Goal: Information Seeking & Learning: Find specific fact

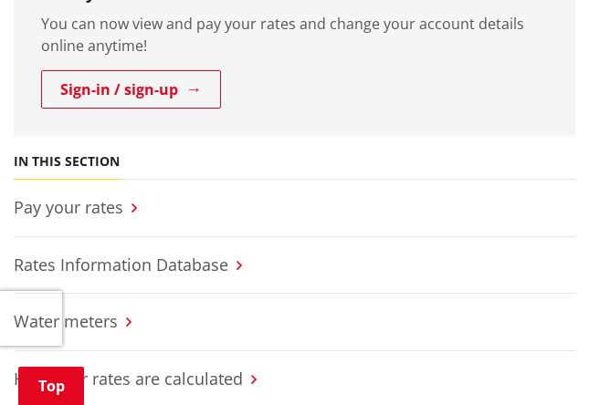
scroll to position [579, 0]
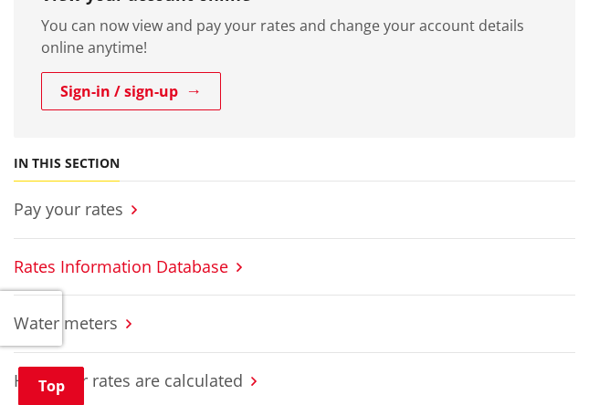
click at [196, 263] on link "Rates Information Database" at bounding box center [121, 267] width 214 height 22
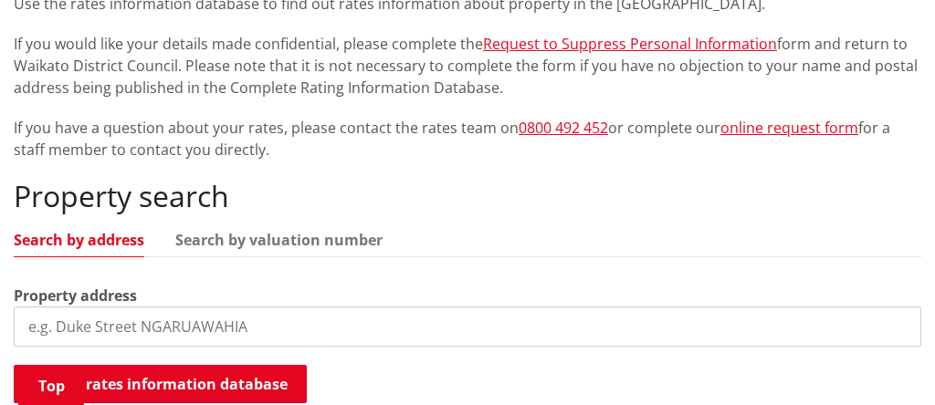
scroll to position [434, 0]
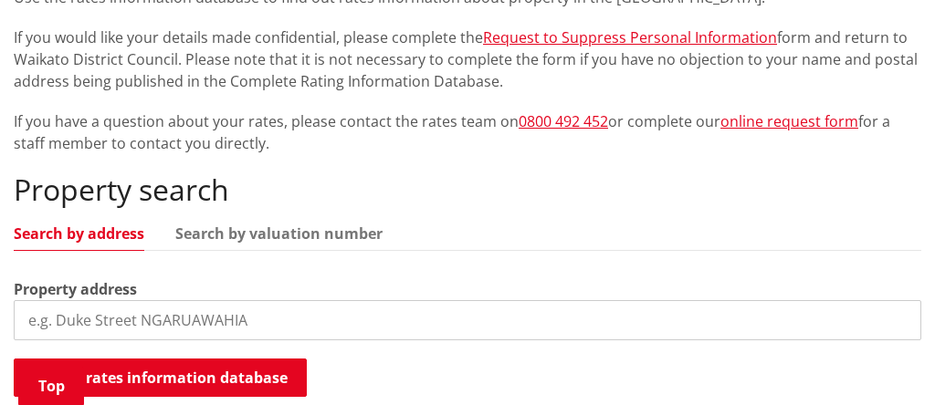
drag, startPoint x: 252, startPoint y: 314, endPoint x: 35, endPoint y: 306, distance: 217.4
click at [35, 307] on input "search" at bounding box center [467, 320] width 907 height 40
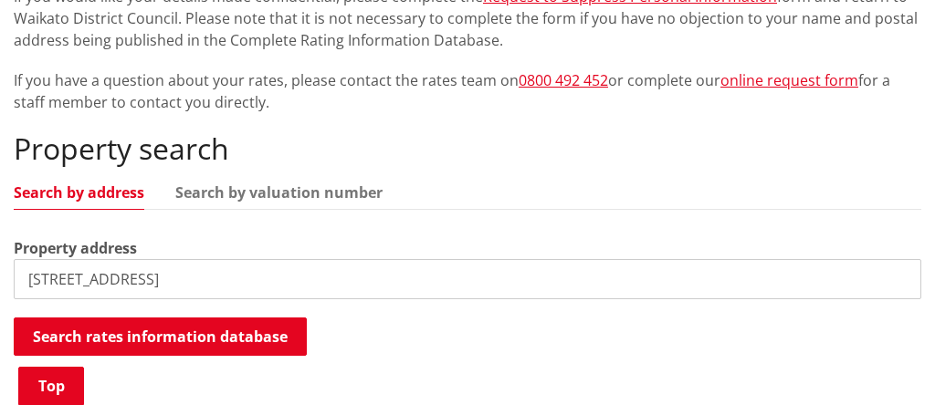
scroll to position [506, 0]
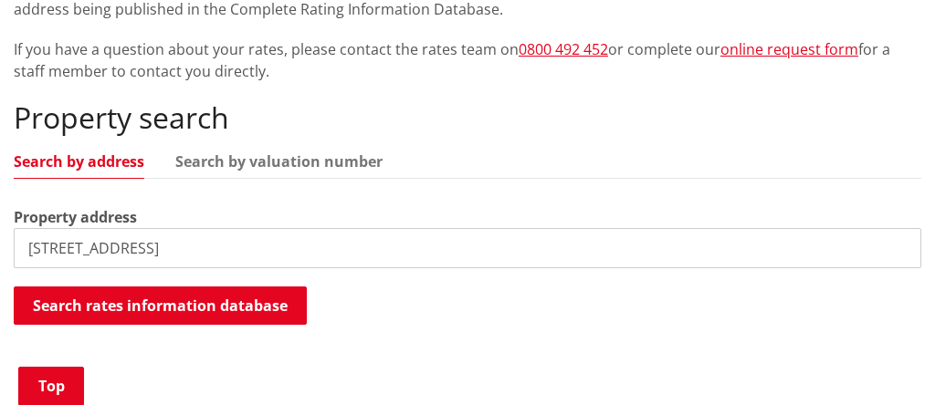
click at [184, 240] on input "[STREET_ADDRESS]" at bounding box center [467, 248] width 907 height 40
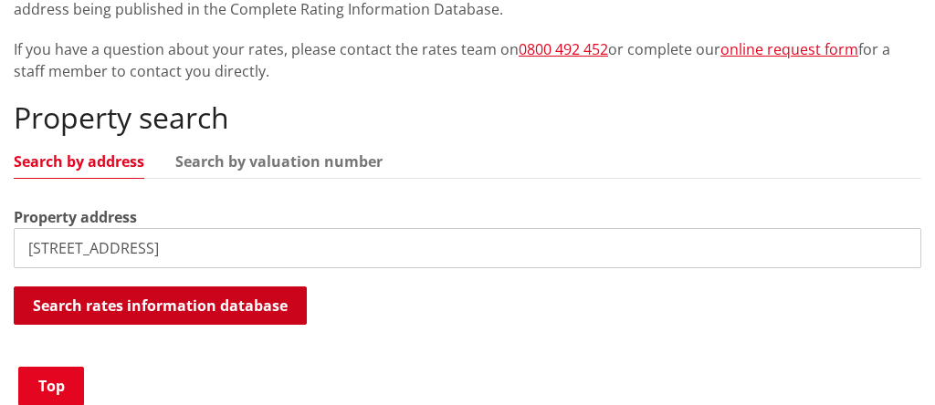
click at [167, 301] on button "Search rates information database" at bounding box center [160, 306] width 293 height 38
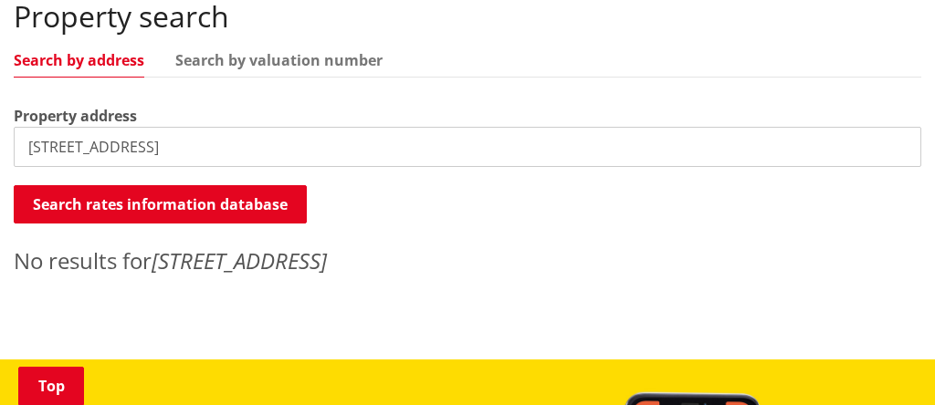
scroll to position [606, 0]
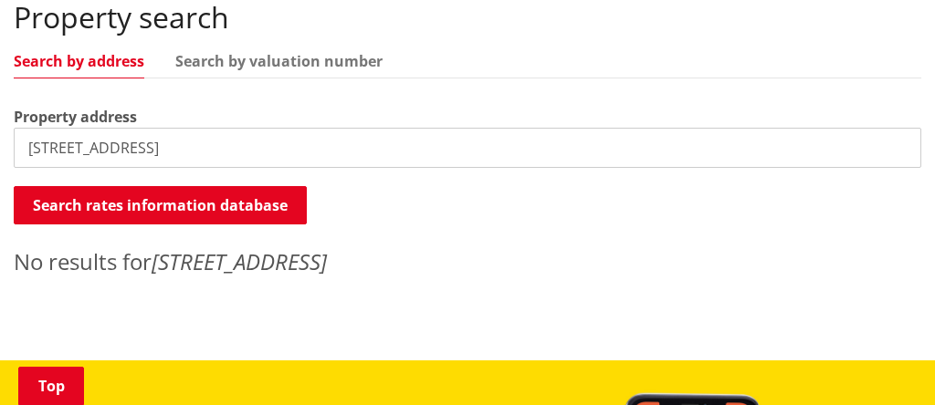
click at [42, 151] on input "[STREET_ADDRESS]" at bounding box center [467, 148] width 907 height 40
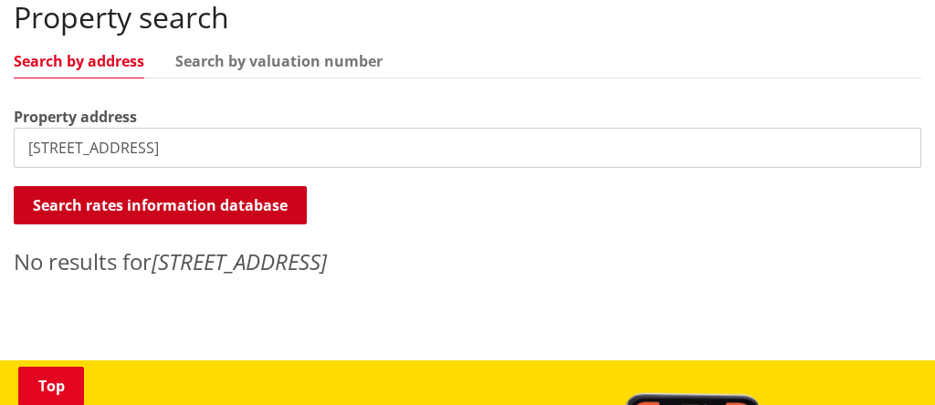
type input "[STREET_ADDRESS]"
click at [115, 204] on button "Search rates information database" at bounding box center [160, 205] width 293 height 38
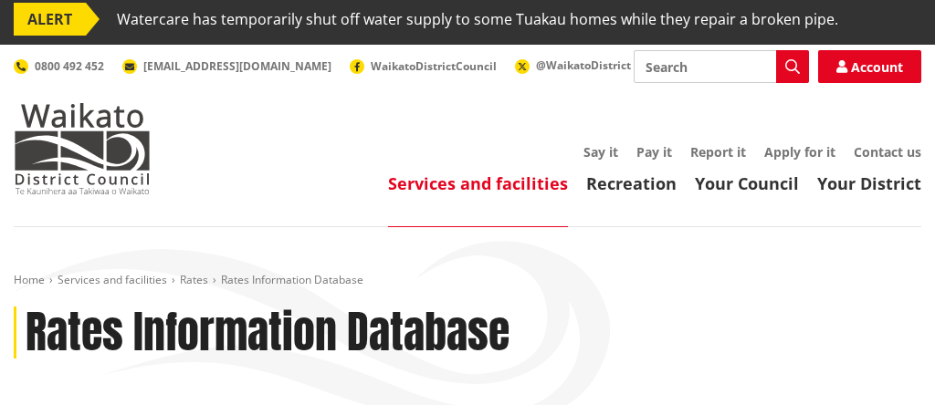
scroll to position [0, 0]
